Goal: Find specific fact

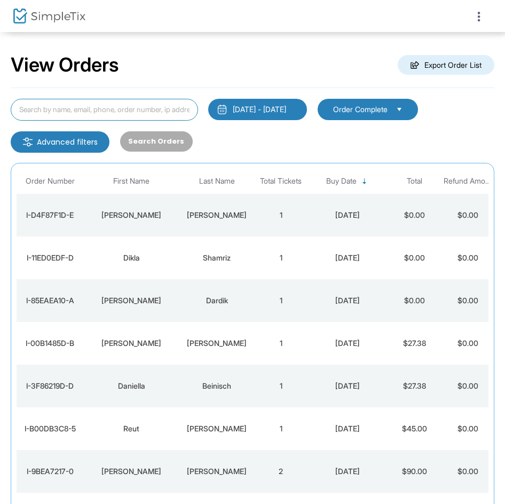
click at [148, 101] on input at bounding box center [104, 110] width 187 height 22
paste input "[PERSON_NAME]"
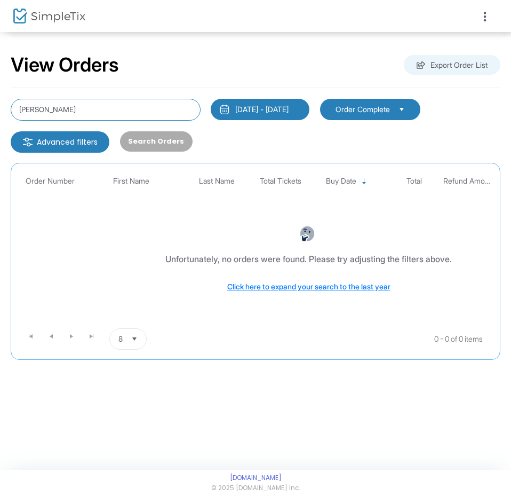
drag, startPoint x: 37, startPoint y: 105, endPoint x: -1, endPoint y: 107, distance: 37.4
click at [0, 107] on html "Processing... please wait Box Office Sell Tickets Bookings Sell Season Pass Ven…" at bounding box center [255, 252] width 511 height 504
type input "Nirenberg"
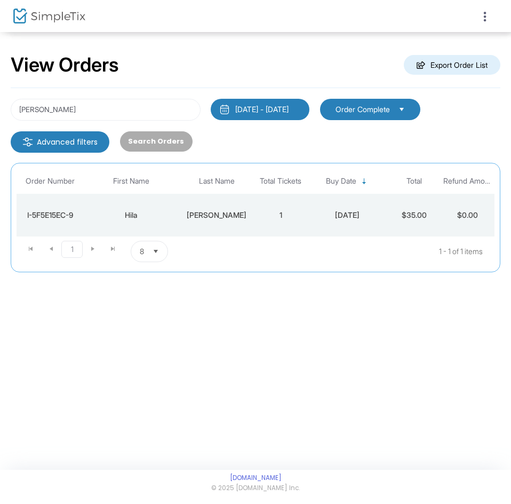
click at [172, 222] on td "Hila" at bounding box center [131, 215] width 96 height 43
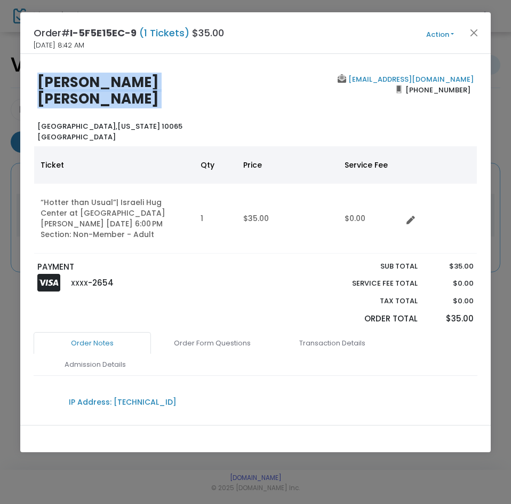
drag, startPoint x: 242, startPoint y: 92, endPoint x: 0, endPoint y: 84, distance: 242.5
click at [0, 84] on ngb-modal-window "Order# I-5F5E15EC-9 (1 Tickets) $35.00 9/5/2025 8:42 AM Action Mark Admitted Ed…" at bounding box center [255, 252] width 511 height 504
copy b "Hila Eshed Nirenberg"
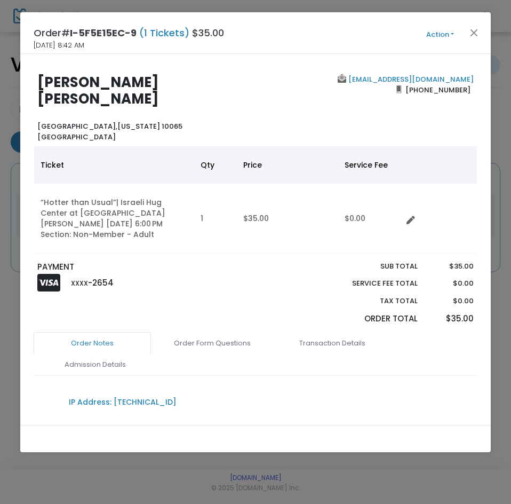
click at [336, 113] on div "hilaeshed@gmail.com (312) 618-7741" at bounding box center [368, 108] width 224 height 68
drag, startPoint x: 471, startPoint y: 75, endPoint x: 387, endPoint y: 82, distance: 84.1
click at [387, 82] on div "hilaeshed@gmail.com (312) 618-7741" at bounding box center [368, 108] width 224 height 68
copy link "hilaeshed@gmail.com"
click at [358, 100] on div "hilaeshed@gmail.com (312) 618-7741" at bounding box center [368, 108] width 224 height 68
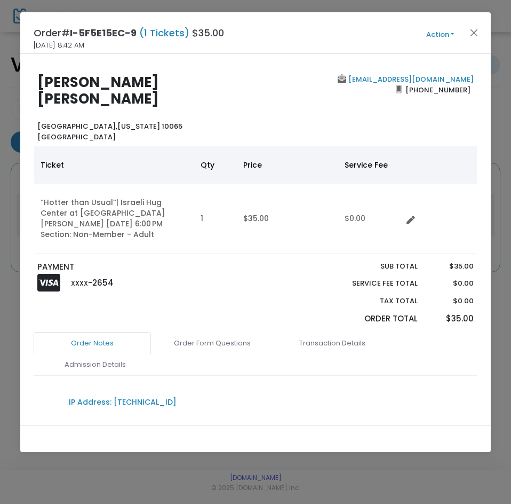
drag, startPoint x: 479, startPoint y: 92, endPoint x: 412, endPoint y: 99, distance: 67.6
click at [412, 99] on div "Hila Eshed Nirenberg Manhattan, New York 10065 United States hilaeshed@gmail.co…" at bounding box center [255, 239] width 470 height 371
copy span "(312) 618-7741"
